Goal: Transaction & Acquisition: Purchase product/service

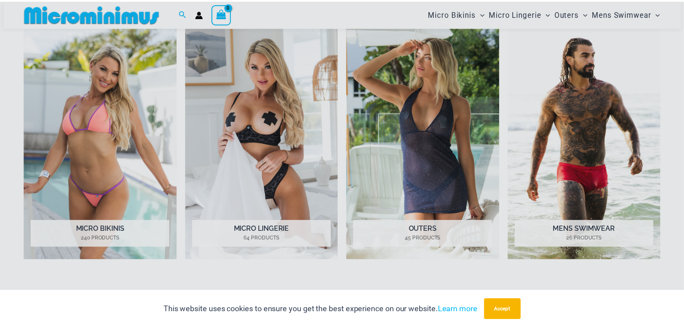
scroll to position [428, 0]
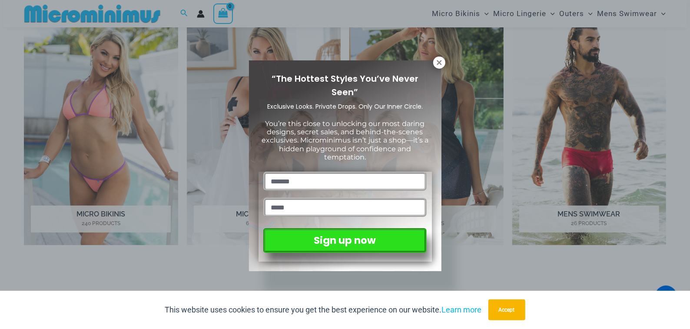
type input "*******"
click at [282, 206] on input "email" at bounding box center [344, 207] width 163 height 19
type input "**********"
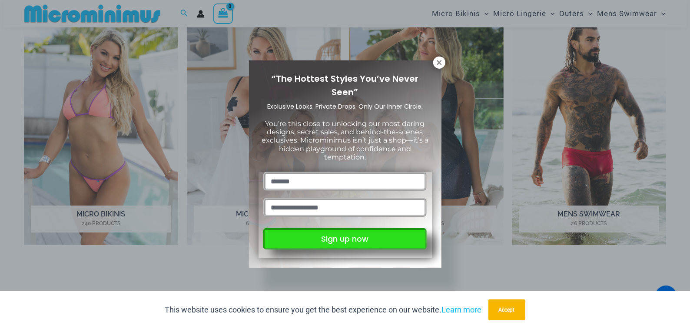
click at [317, 233] on button "Sign up now" at bounding box center [344, 238] width 163 height 21
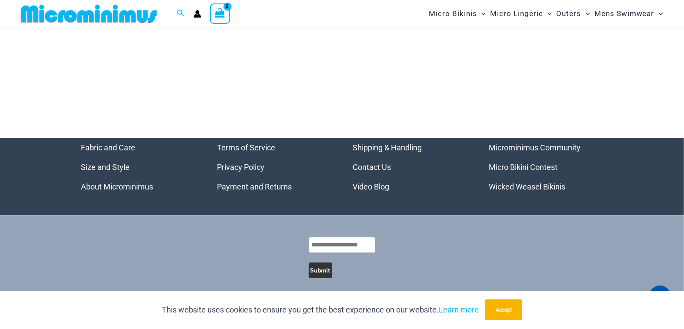
scroll to position [3648, 0]
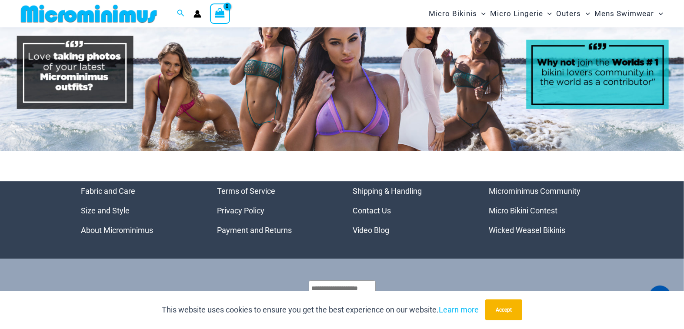
click at [509, 206] on link "Micro Bikini Contest" at bounding box center [523, 210] width 69 height 9
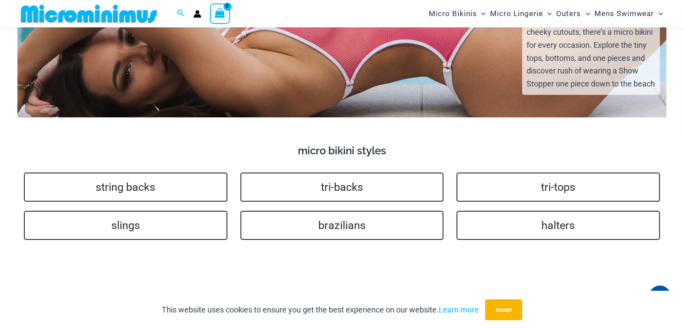
scroll to position [1644, 0]
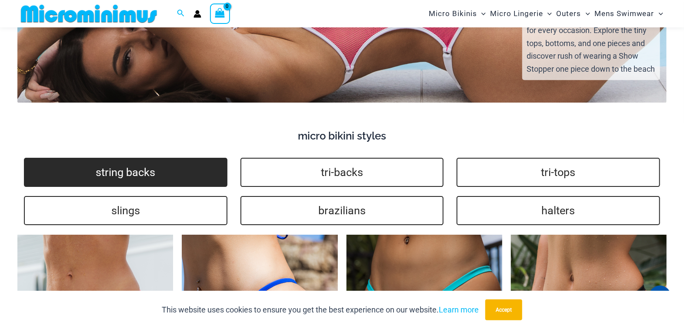
click at [146, 158] on link "string backs" at bounding box center [125, 172] width 203 height 29
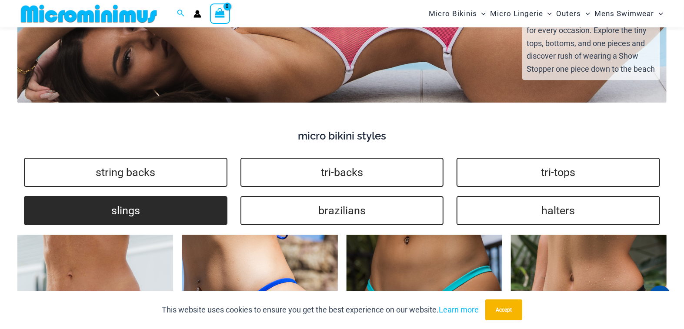
click at [123, 204] on link "slings" at bounding box center [125, 210] width 203 height 29
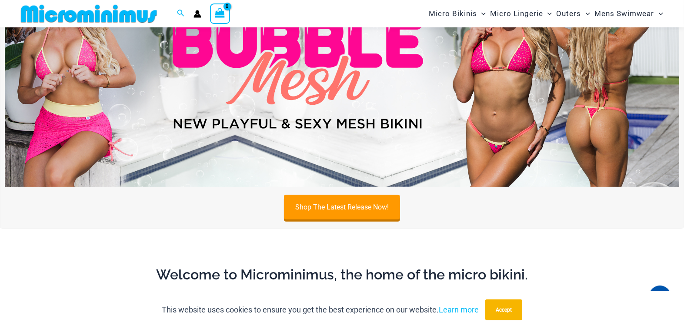
scroll to position [35, 0]
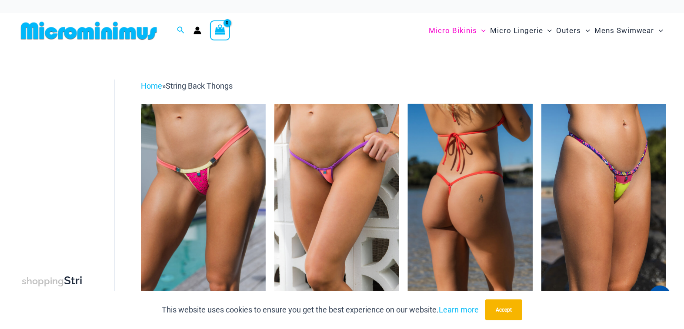
click at [463, 199] on img at bounding box center [470, 197] width 125 height 187
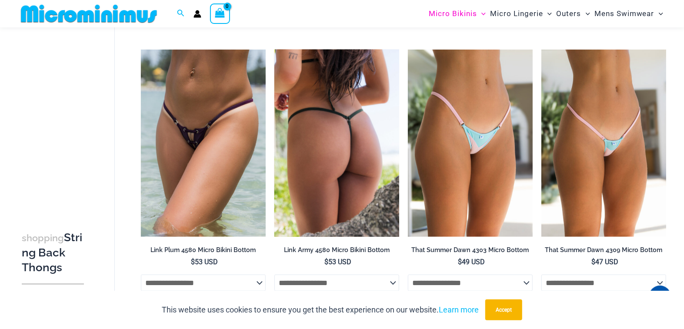
scroll to position [602, 0]
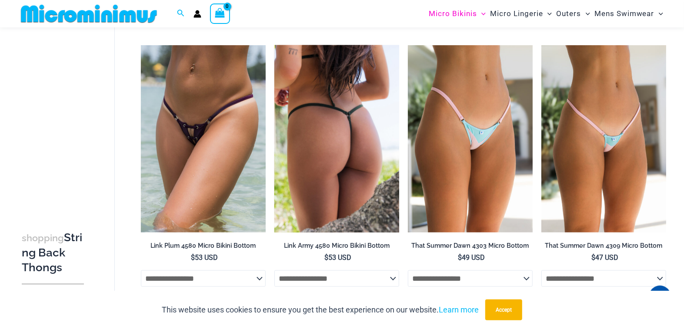
click at [363, 161] on img at bounding box center [336, 138] width 125 height 187
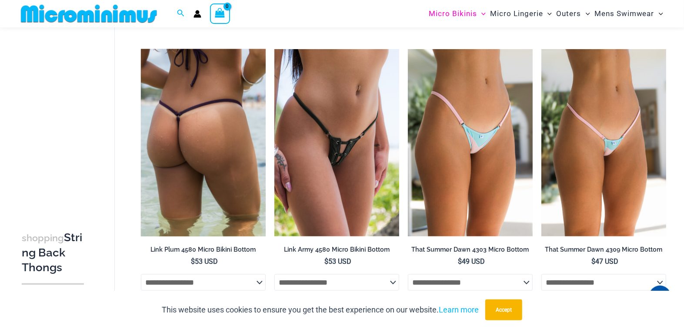
click at [189, 174] on img at bounding box center [203, 142] width 125 height 187
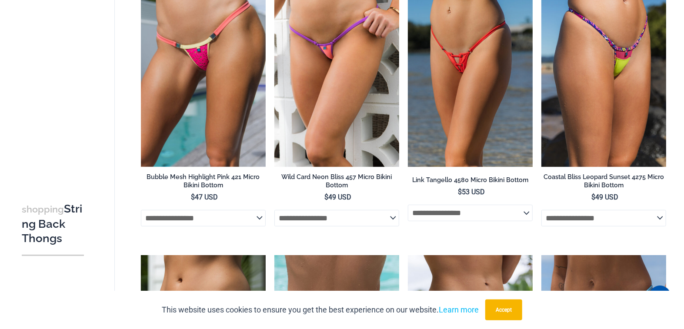
scroll to position [0, 0]
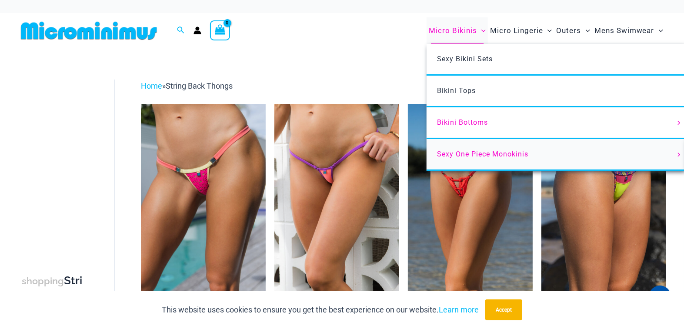
click at [446, 150] on span "Sexy One Piece Monokinis" at bounding box center [482, 154] width 91 height 8
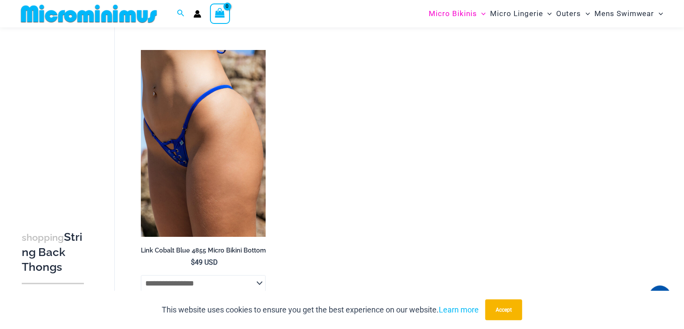
scroll to position [1732, 0]
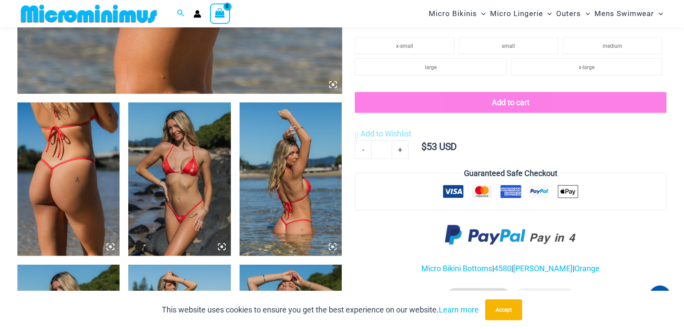
scroll to position [478, 0]
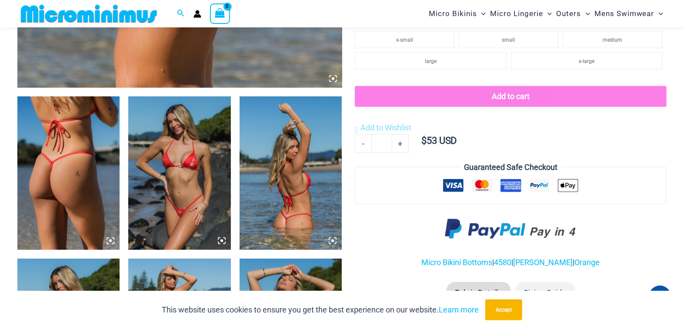
click at [191, 192] on img at bounding box center [179, 172] width 102 height 153
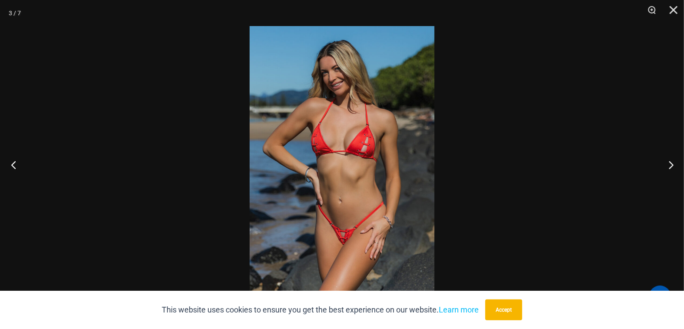
click at [13, 163] on button "Previous" at bounding box center [16, 164] width 33 height 43
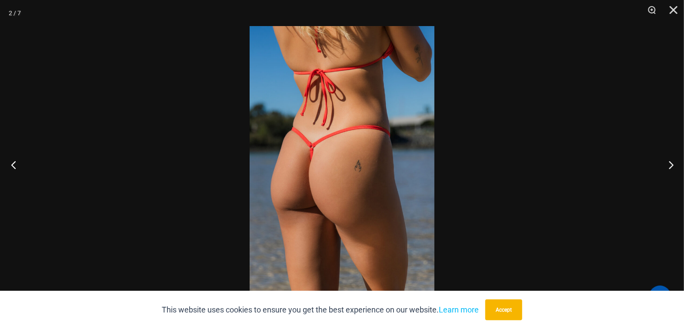
click at [13, 163] on button "Previous" at bounding box center [16, 164] width 33 height 43
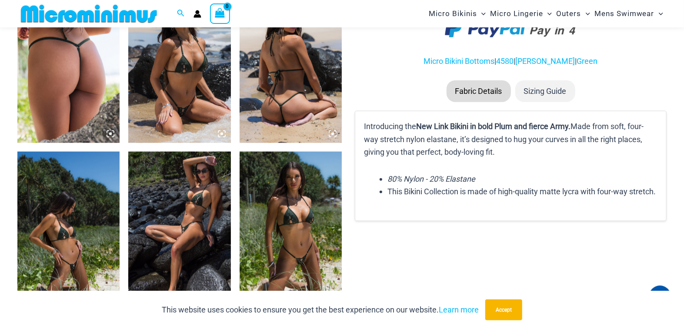
scroll to position [600, 0]
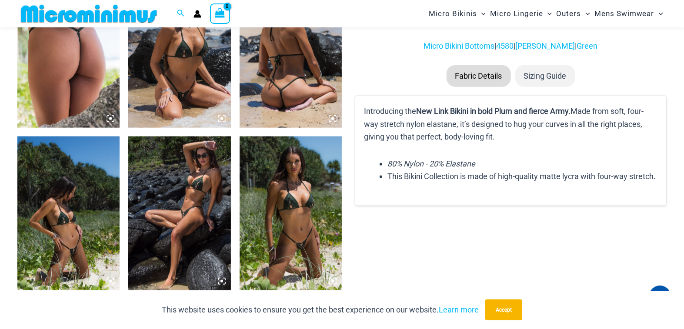
click at [301, 234] on img at bounding box center [290, 212] width 102 height 153
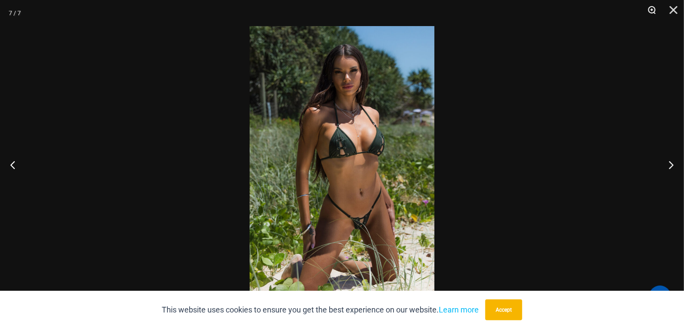
click at [650, 8] on button "Zoom" at bounding box center [649, 13] width 22 height 26
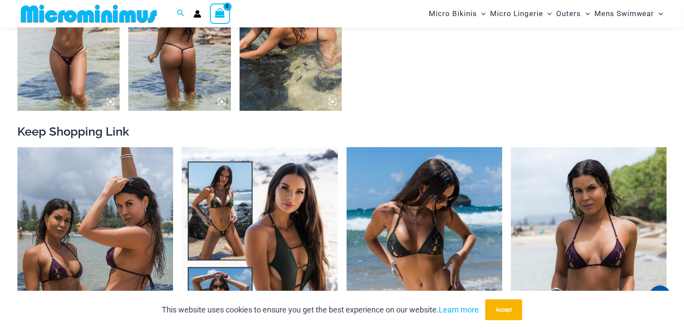
scroll to position [867, 0]
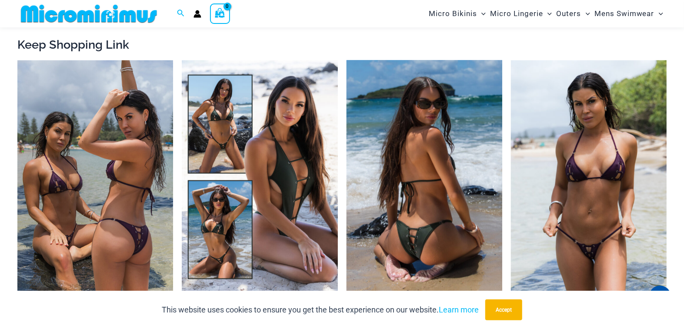
click at [430, 245] on img at bounding box center [424, 176] width 156 height 233
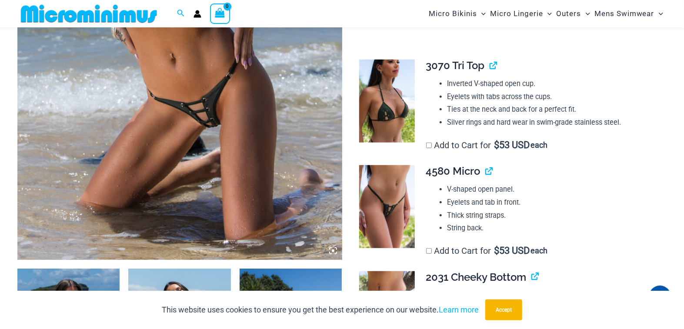
scroll to position [296, 0]
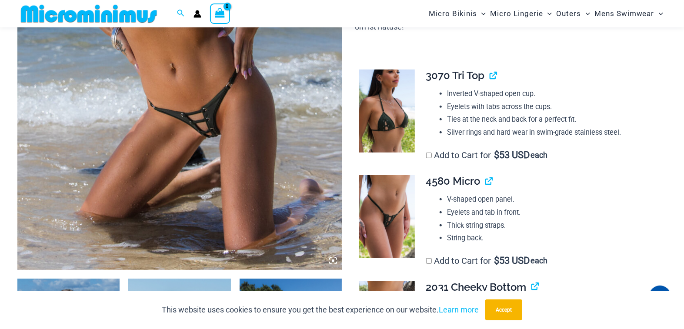
click at [209, 130] on img at bounding box center [179, 26] width 325 height 487
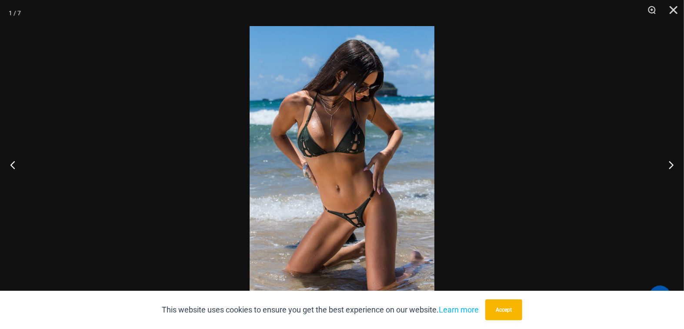
click at [356, 221] on img at bounding box center [341, 164] width 185 height 277
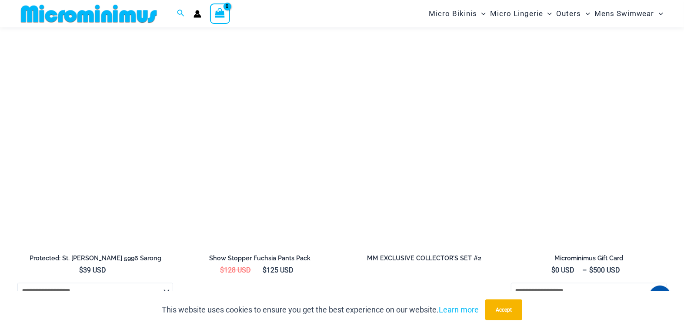
scroll to position [2512, 0]
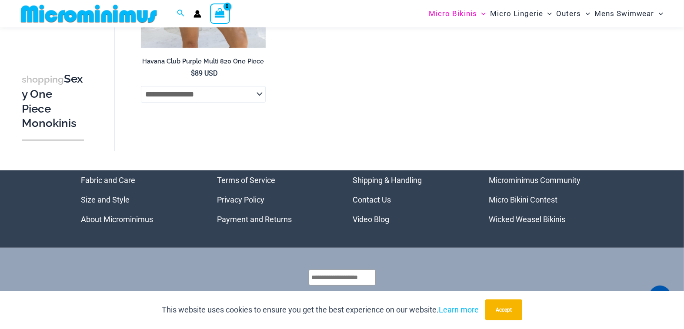
scroll to position [2165, 0]
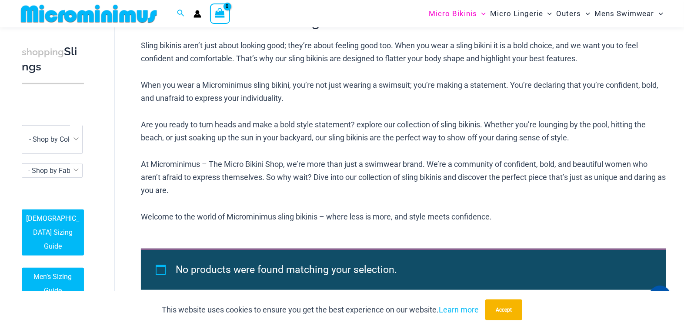
scroll to position [341, 0]
